Goal: Information Seeking & Learning: Learn about a topic

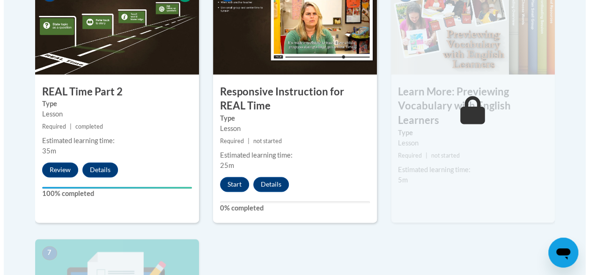
scroll to position [595, 0]
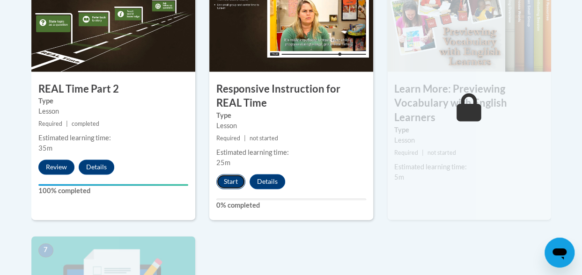
click at [232, 178] on button "Start" at bounding box center [230, 181] width 29 height 15
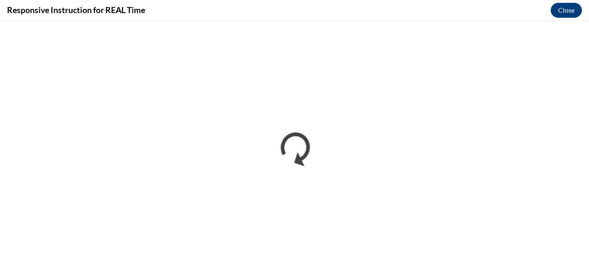
scroll to position [0, 0]
